Goal: Task Accomplishment & Management: Complete application form

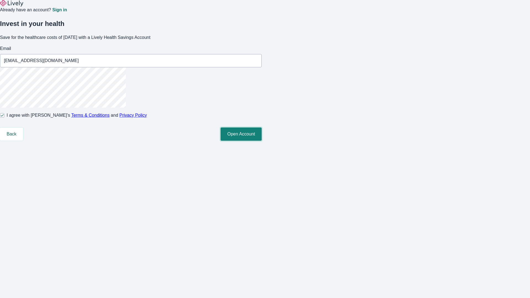
click at [262, 141] on button "Open Account" at bounding box center [241, 134] width 41 height 13
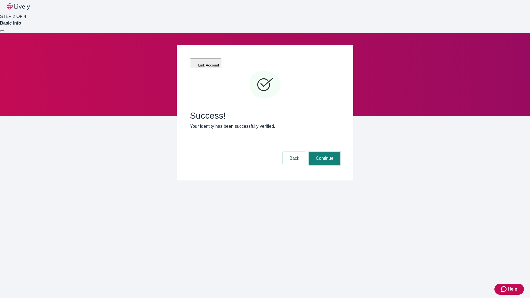
click at [324, 152] on button "Continue" at bounding box center [324, 158] width 31 height 13
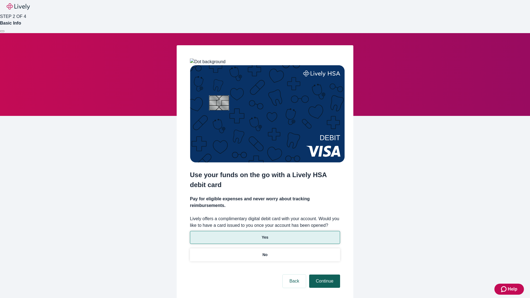
click at [265, 252] on p "No" at bounding box center [265, 255] width 5 height 6
click at [324, 275] on button "Continue" at bounding box center [324, 281] width 31 height 13
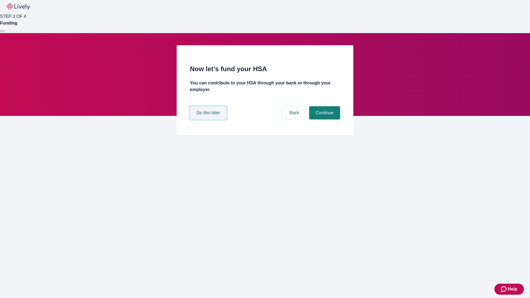
click at [209, 120] on button "Do this later" at bounding box center [208, 112] width 37 height 13
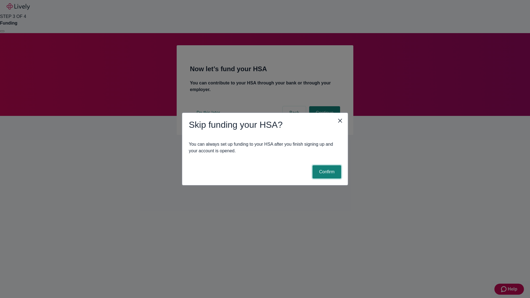
click at [326, 172] on button "Confirm" at bounding box center [327, 171] width 29 height 13
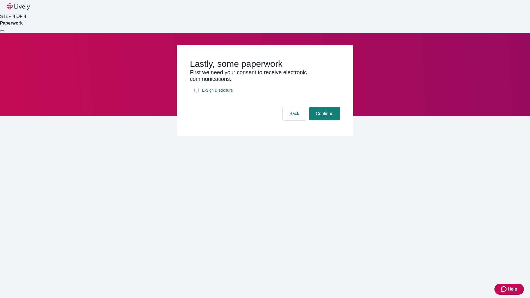
click at [197, 93] on input "E-Sign Disclosure" at bounding box center [196, 90] width 4 height 4
checkbox input "true"
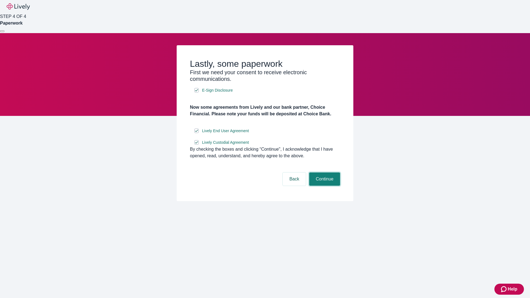
click at [324, 186] on button "Continue" at bounding box center [324, 179] width 31 height 13
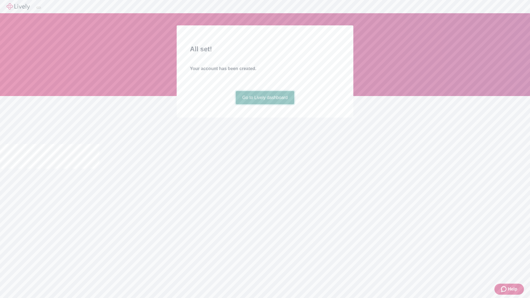
click at [265, 104] on link "Go to Lively dashboard" at bounding box center [265, 97] width 59 height 13
